Goal: Transaction & Acquisition: Download file/media

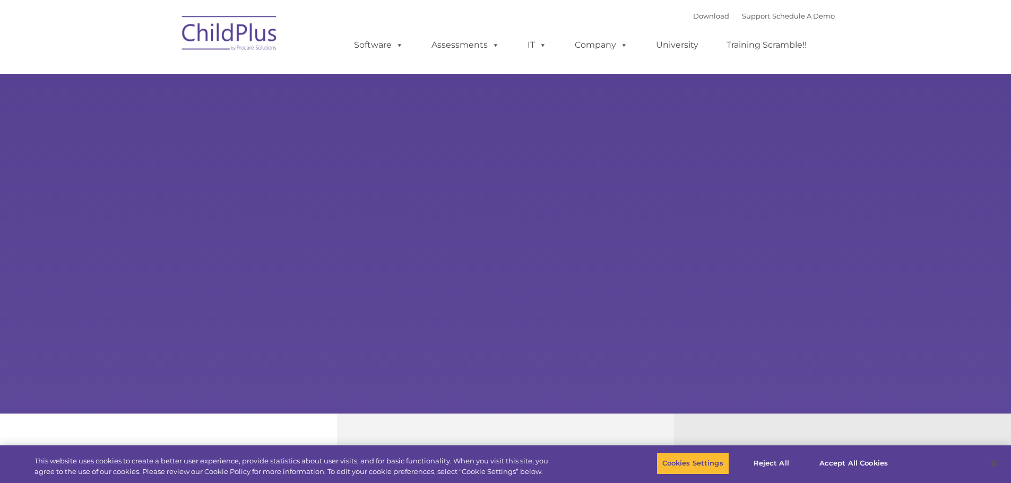
select select "MEDIUM"
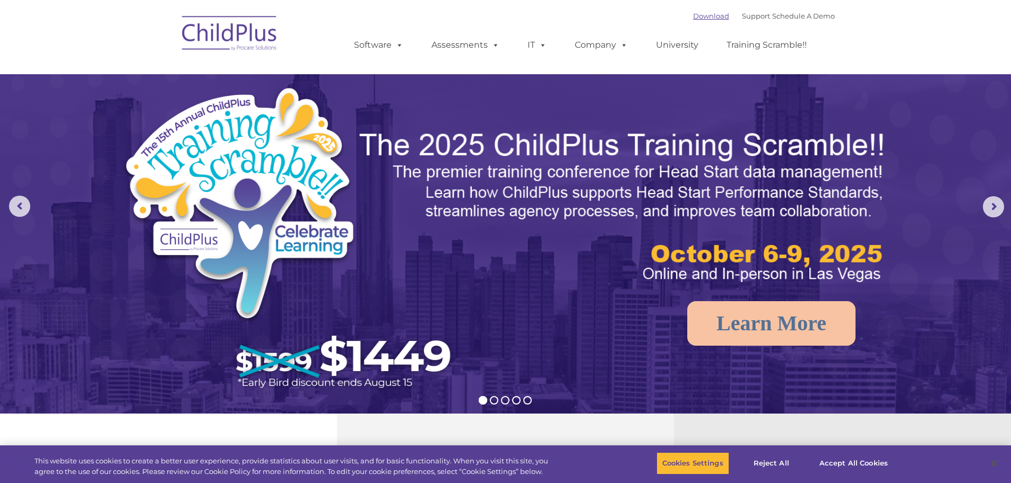
click at [693, 15] on link "Download" at bounding box center [711, 16] width 36 height 8
click at [693, 16] on link "Download" at bounding box center [711, 16] width 36 height 8
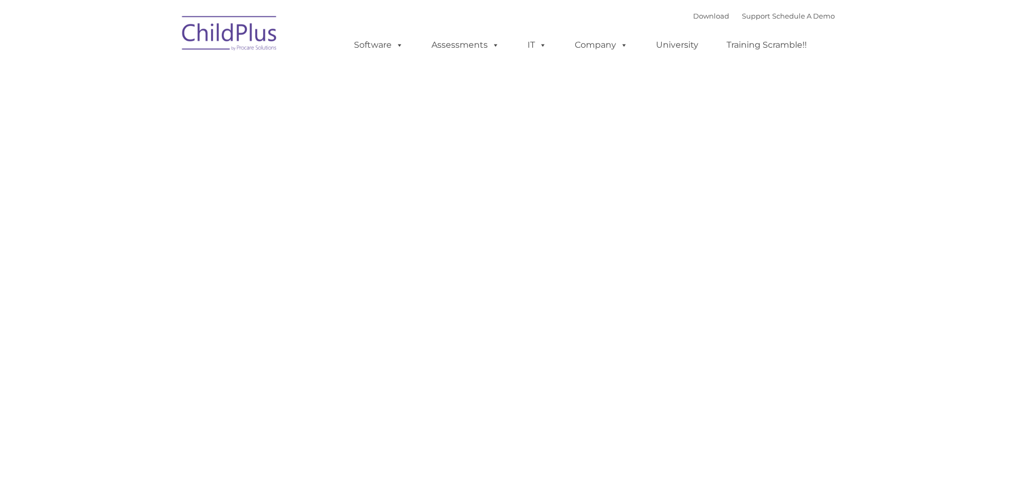
type input ""
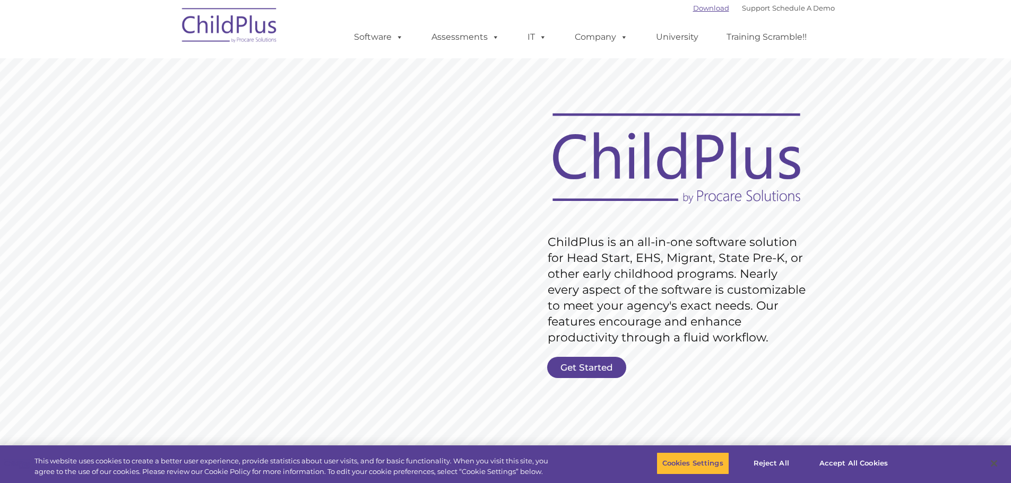
click at [693, 10] on link "Download" at bounding box center [711, 8] width 36 height 8
